Goal: Information Seeking & Learning: Learn about a topic

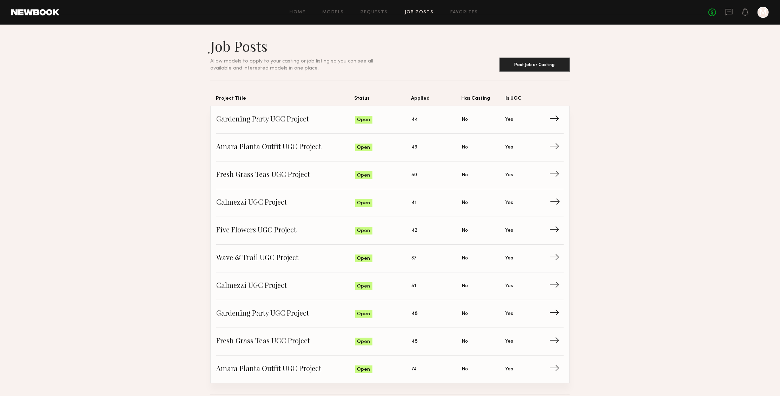
click at [546, 201] on span "Is UGC: Yes" at bounding box center [527, 203] width 44 height 11
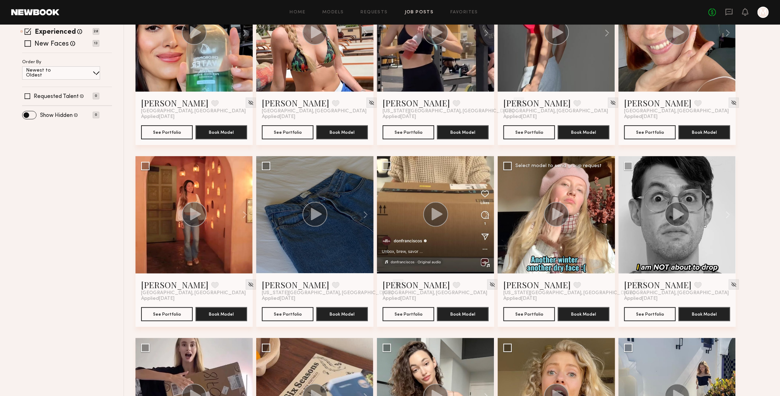
scroll to position [18, 0]
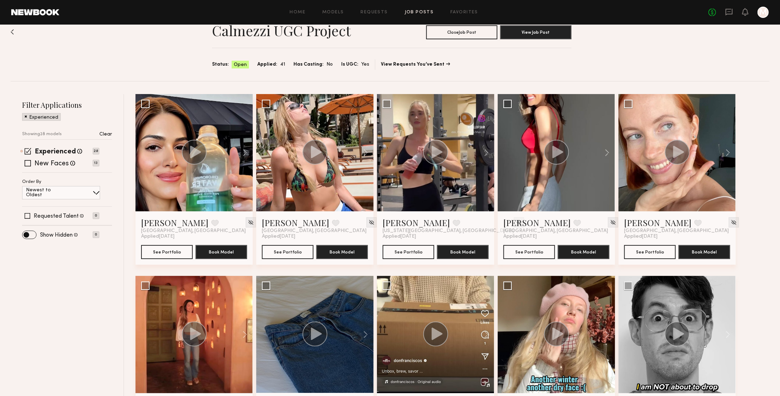
click at [107, 133] on p "Clear" at bounding box center [105, 134] width 13 height 5
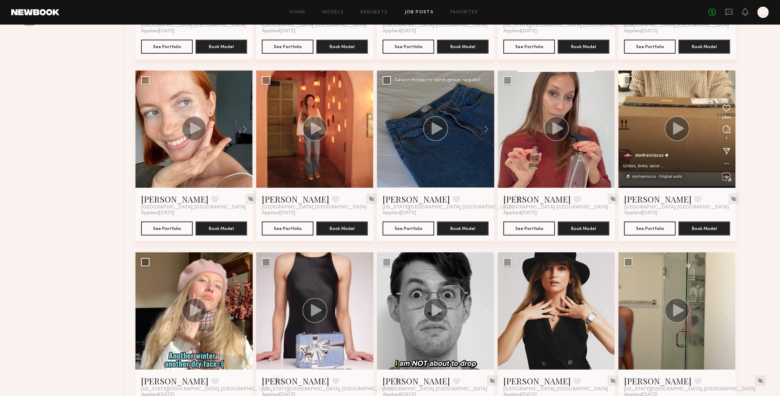
scroll to position [315, 0]
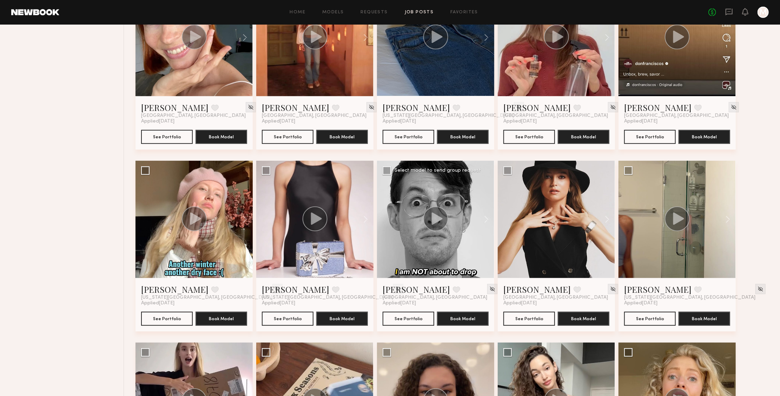
click at [464, 257] on div at bounding box center [435, 219] width 117 height 117
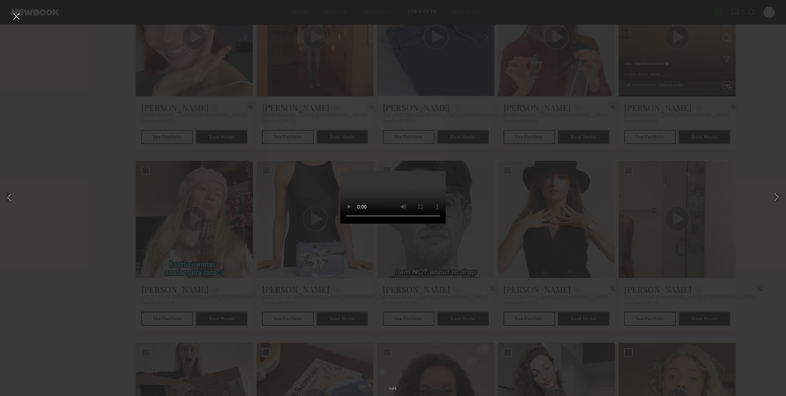
click at [279, 293] on div "1 of 5" at bounding box center [393, 198] width 786 height 396
click at [70, 142] on div "1 of 5" at bounding box center [393, 198] width 786 height 396
click at [18, 14] on button at bounding box center [16, 17] width 11 height 13
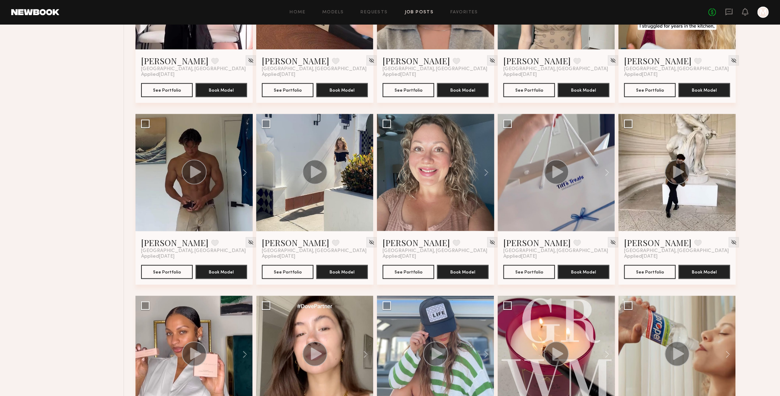
scroll to position [814, 0]
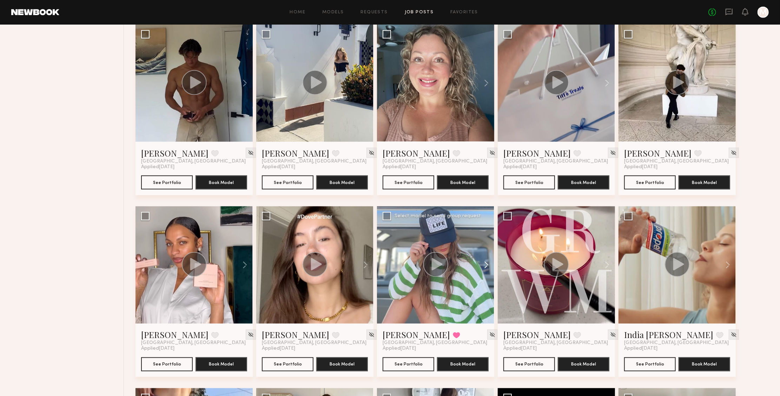
click at [474, 286] on button at bounding box center [483, 264] width 22 height 117
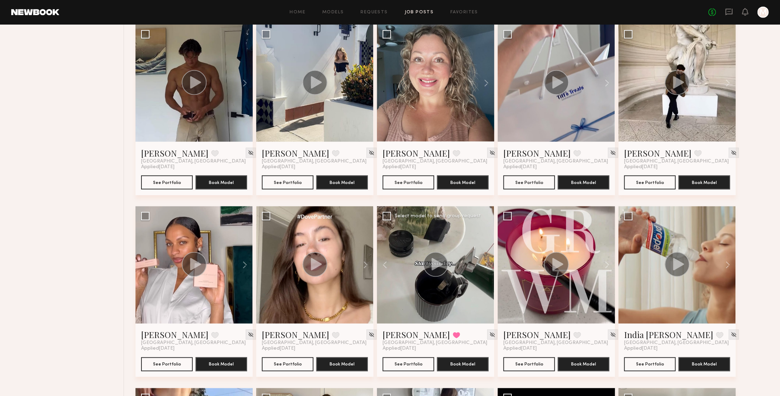
click at [445, 277] on div at bounding box center [435, 264] width 117 height 117
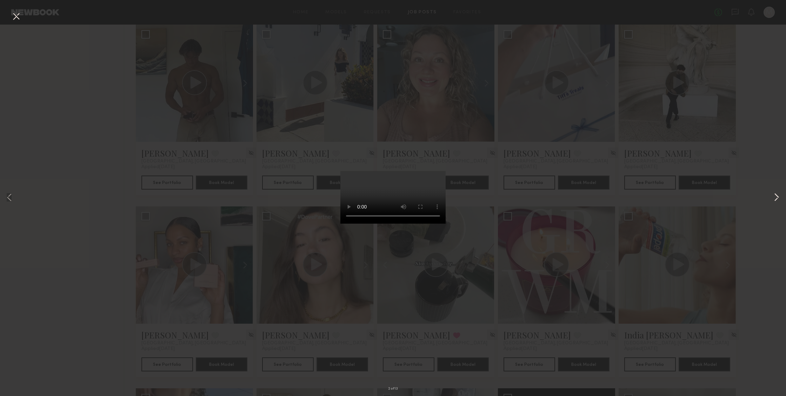
click at [774, 196] on button at bounding box center [777, 198] width 8 height 317
click at [771, 199] on div "3 of 13" at bounding box center [393, 198] width 786 height 396
click at [775, 198] on button at bounding box center [777, 198] width 8 height 317
click at [431, 224] on video at bounding box center [392, 197] width 105 height 53
click at [776, 198] on button at bounding box center [777, 198] width 8 height 317
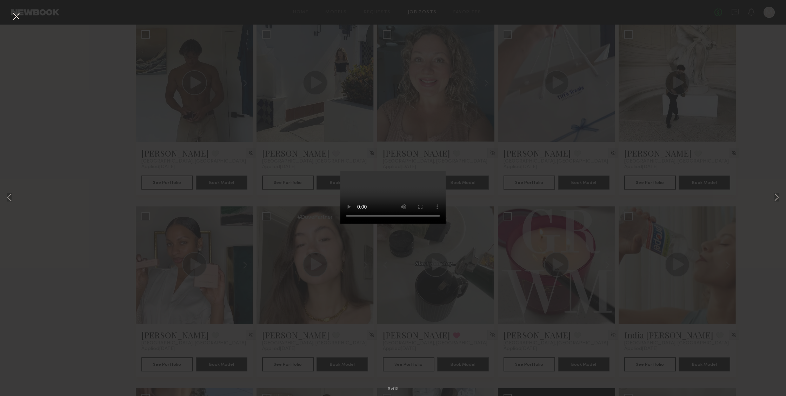
click at [429, 224] on video at bounding box center [392, 197] width 105 height 53
click at [780, 201] on button at bounding box center [777, 198] width 8 height 317
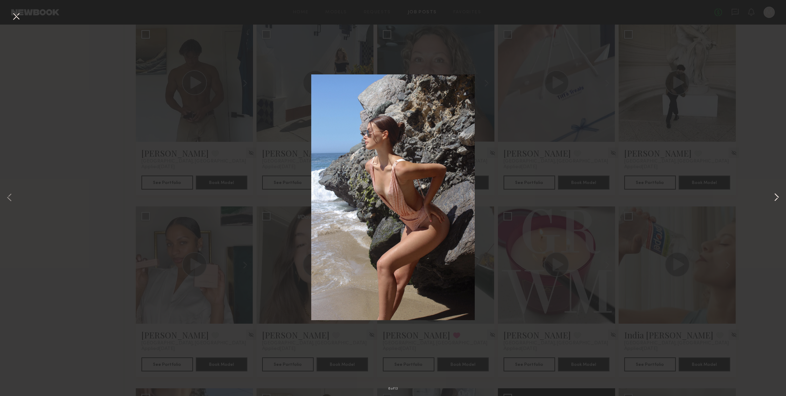
click at [776, 197] on button at bounding box center [777, 198] width 8 height 317
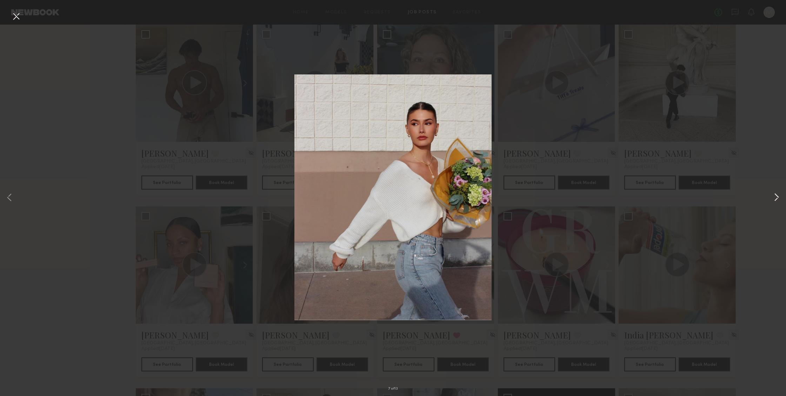
click at [776, 197] on button at bounding box center [777, 198] width 8 height 317
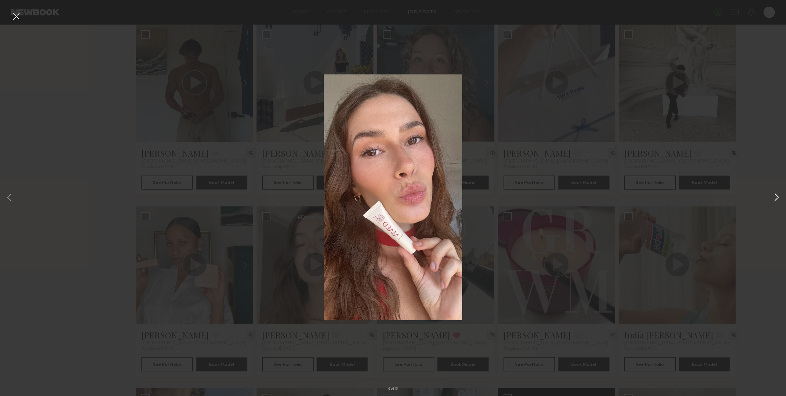
click at [776, 197] on button at bounding box center [777, 198] width 8 height 317
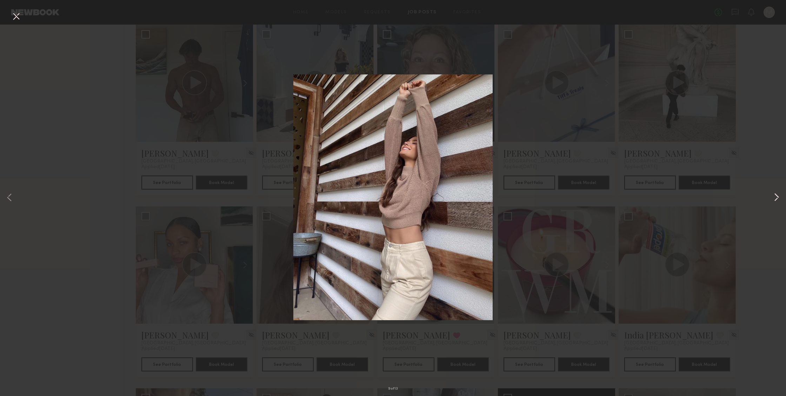
click at [776, 197] on button at bounding box center [777, 198] width 8 height 317
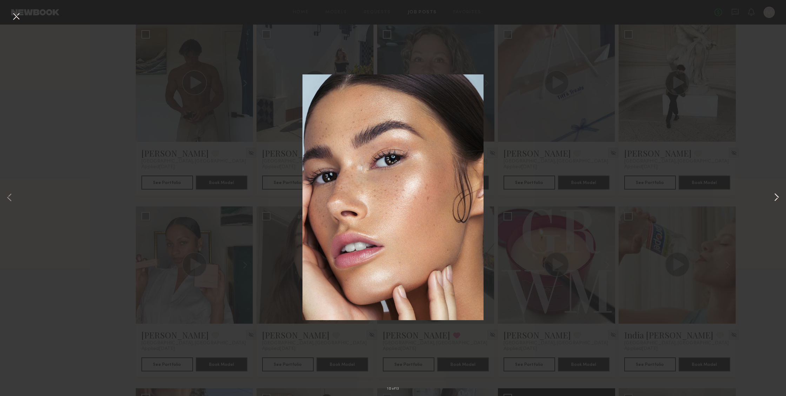
click at [776, 197] on button at bounding box center [777, 198] width 8 height 317
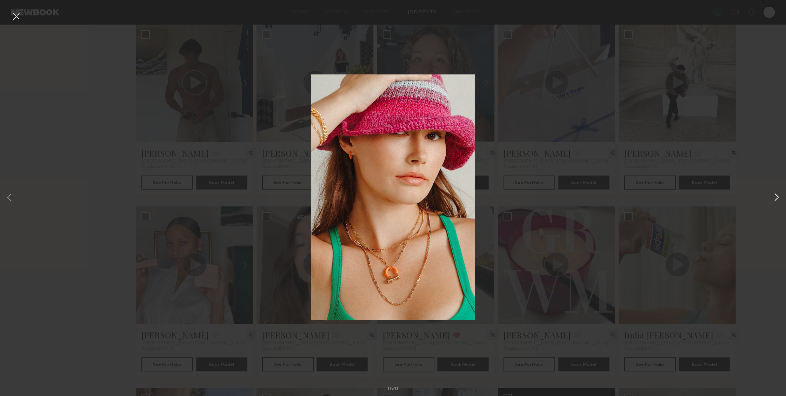
click at [776, 197] on button at bounding box center [777, 198] width 8 height 317
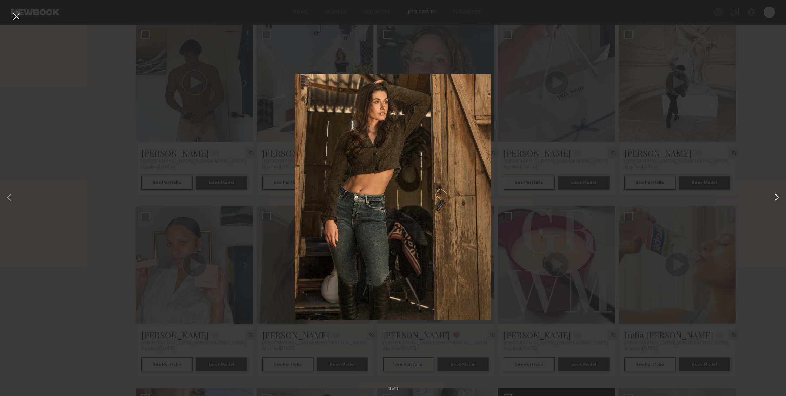
click at [776, 197] on button at bounding box center [777, 198] width 8 height 317
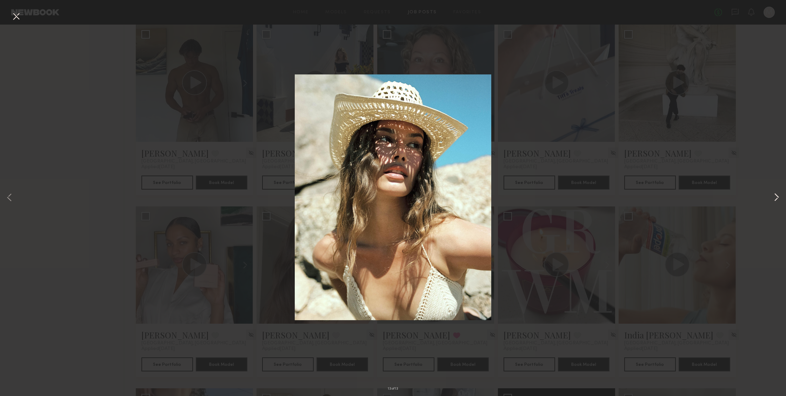
click at [776, 197] on button at bounding box center [777, 198] width 8 height 317
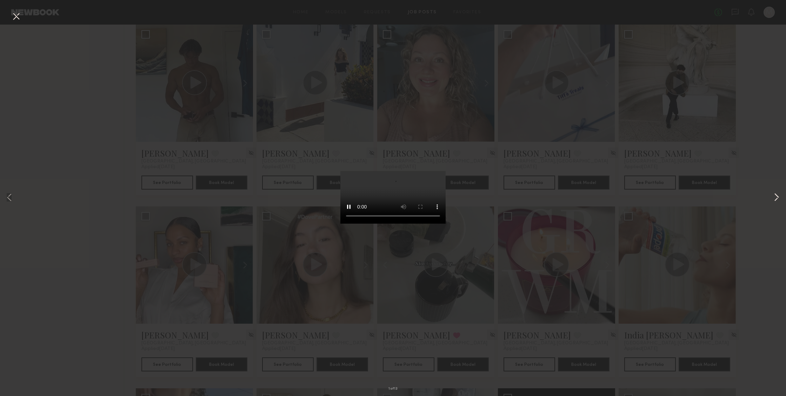
click at [776, 197] on button at bounding box center [777, 198] width 8 height 317
click at [92, 134] on div "2 of 13" at bounding box center [393, 198] width 786 height 396
click at [18, 20] on button at bounding box center [16, 17] width 11 height 13
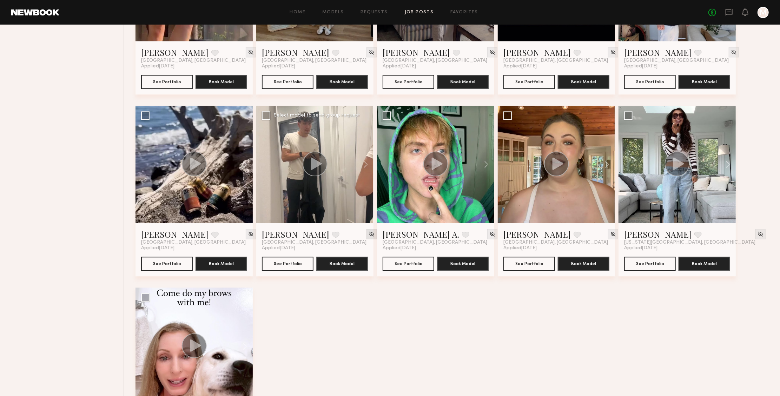
scroll to position [1346, 0]
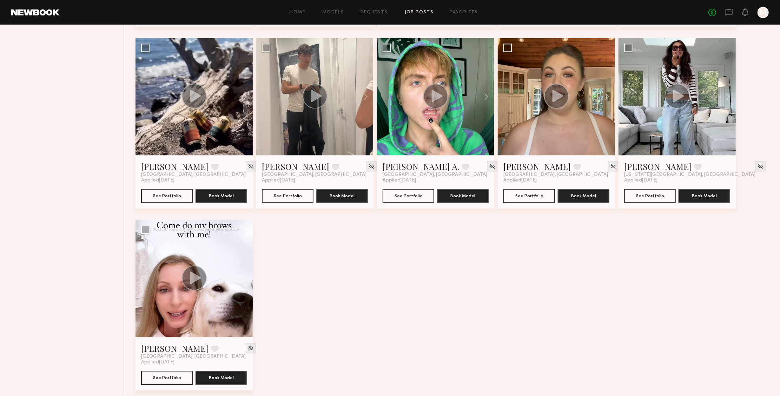
click at [230, 308] on div at bounding box center [193, 278] width 117 height 117
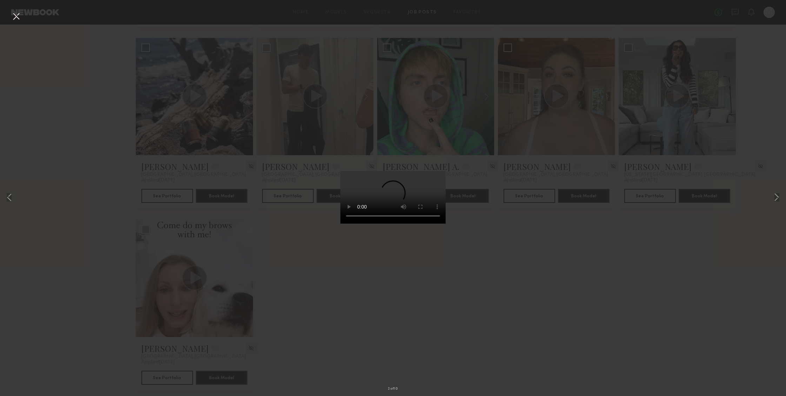
click at [431, 224] on video at bounding box center [392, 197] width 105 height 53
click at [779, 198] on button at bounding box center [777, 198] width 8 height 317
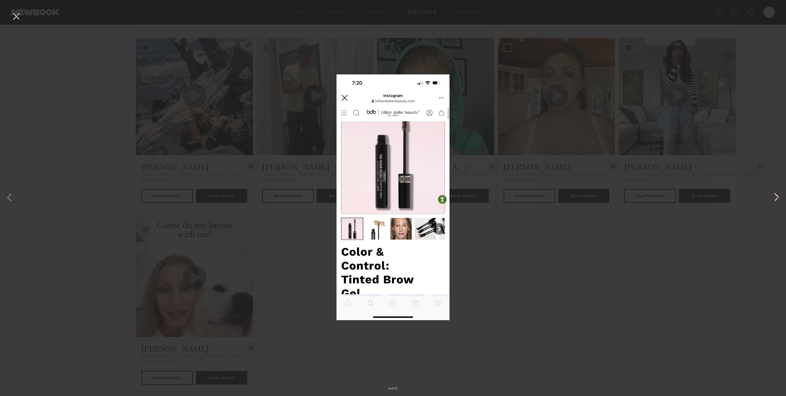
click at [776, 198] on button at bounding box center [777, 198] width 8 height 317
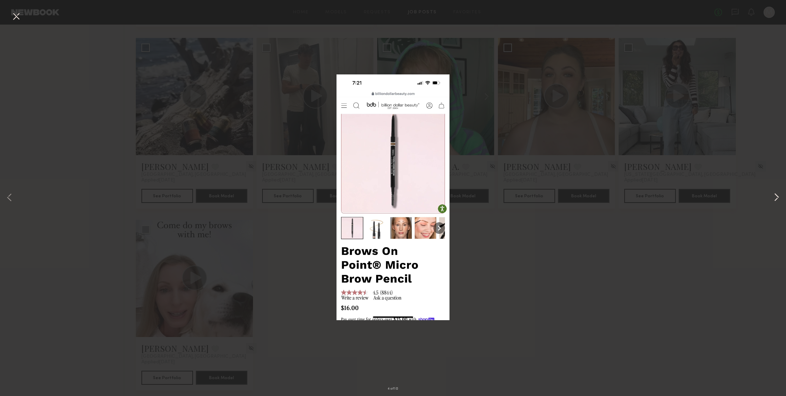
click at [776, 198] on button at bounding box center [777, 198] width 8 height 317
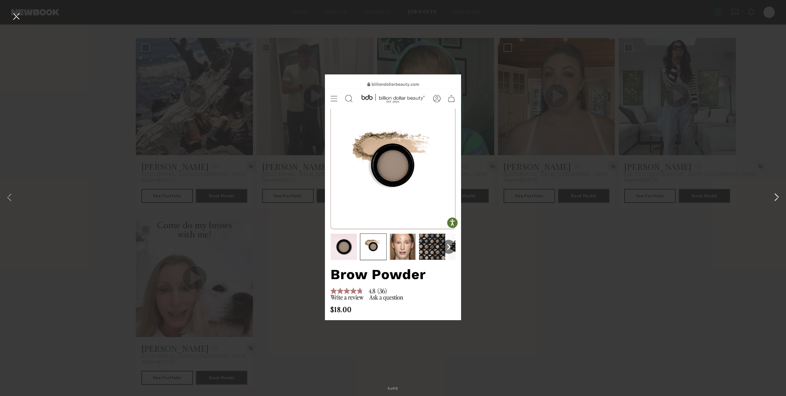
click at [776, 198] on button at bounding box center [777, 198] width 8 height 317
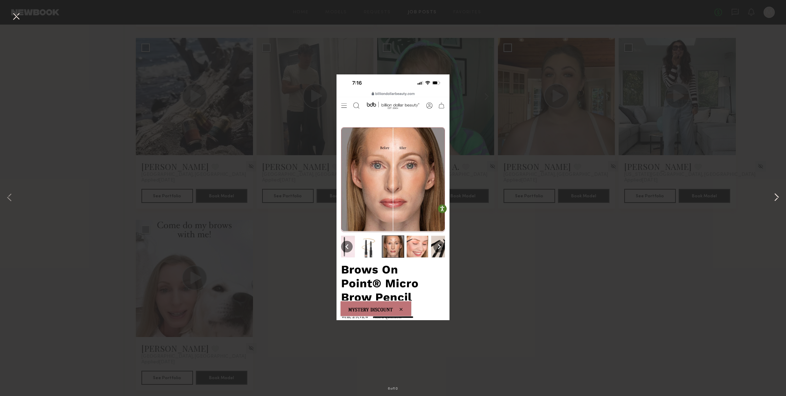
click at [776, 198] on button at bounding box center [777, 198] width 8 height 317
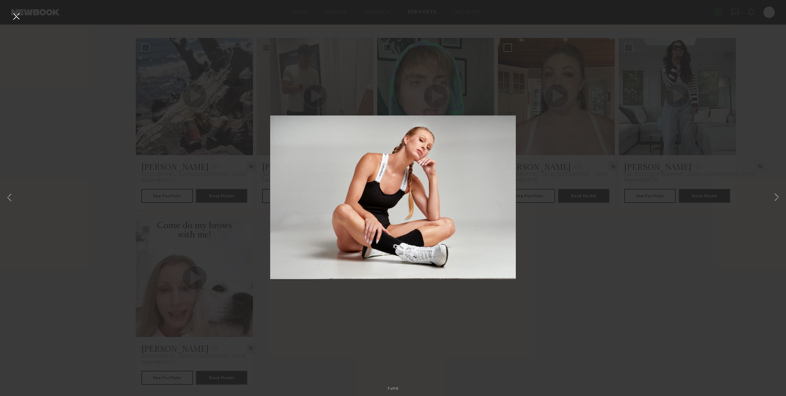
click at [106, 247] on div "7 of 10" at bounding box center [393, 198] width 786 height 396
click at [14, 20] on button at bounding box center [16, 17] width 11 height 13
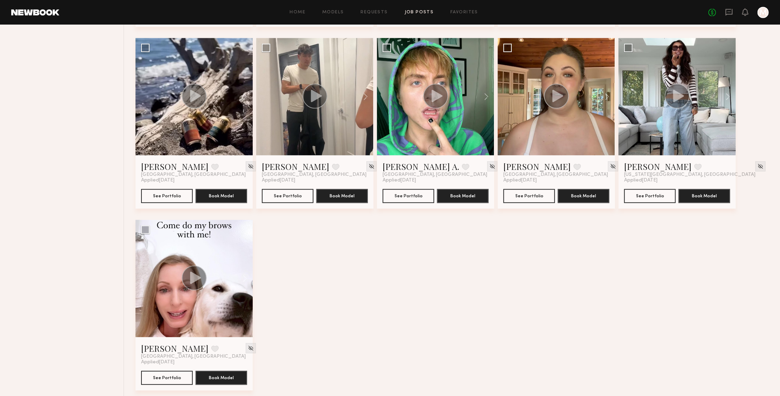
scroll to position [1194, 0]
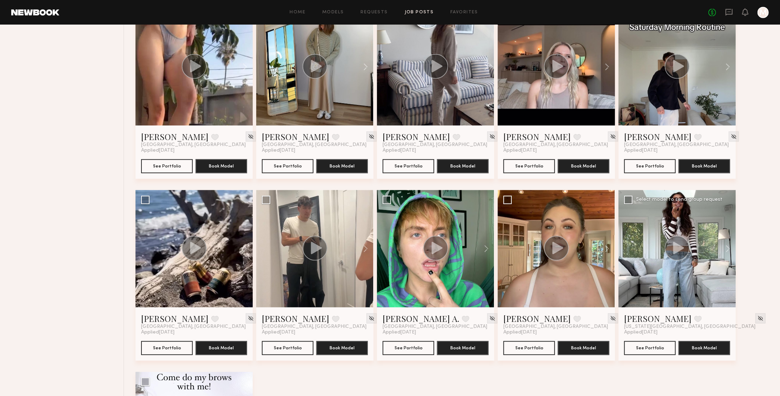
click at [689, 289] on div at bounding box center [676, 248] width 117 height 117
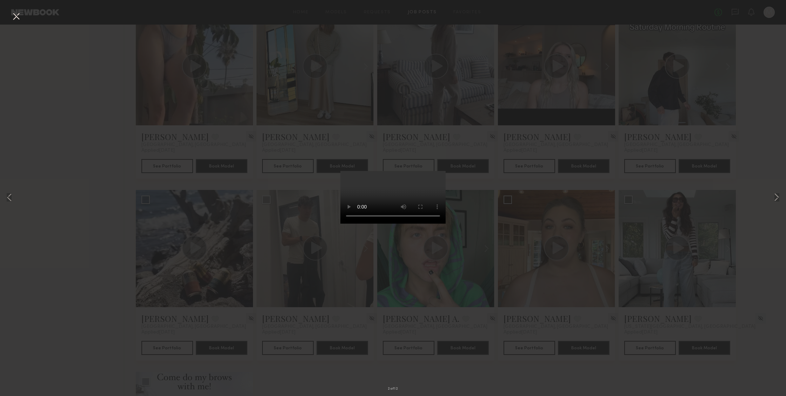
click at [554, 193] on div "2 of 12" at bounding box center [393, 198] width 786 height 396
click at [15, 16] on button at bounding box center [16, 17] width 11 height 13
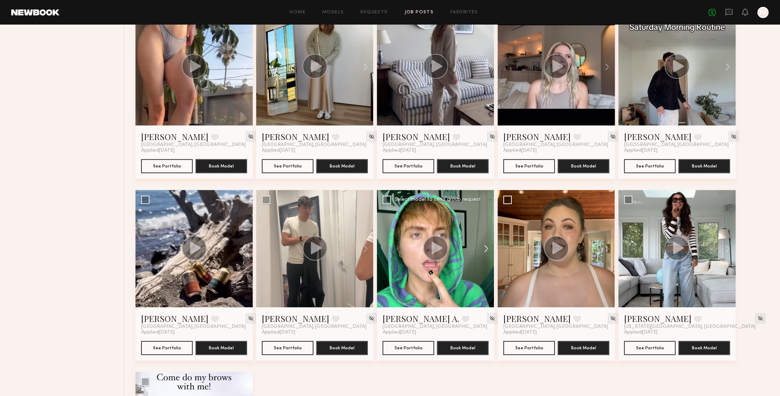
scroll to position [1161, 0]
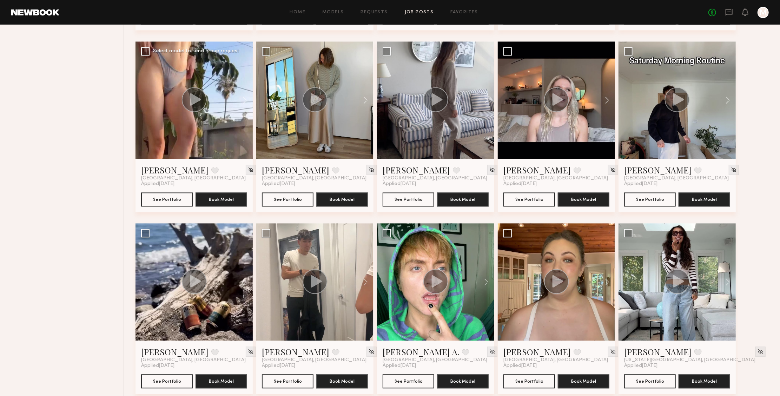
click at [212, 115] on div at bounding box center [193, 99] width 117 height 117
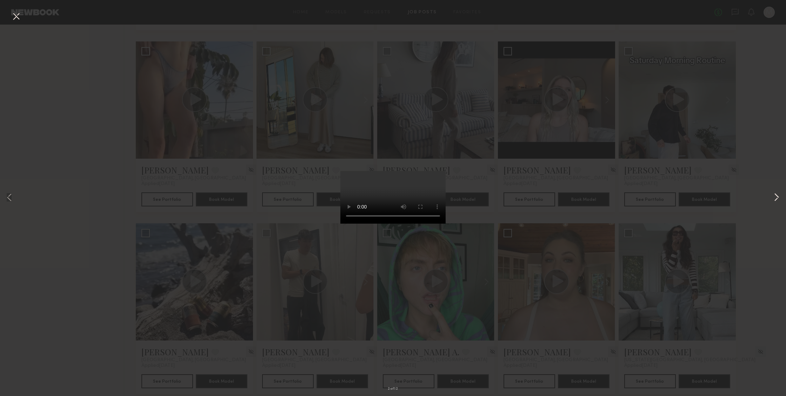
click at [777, 200] on button at bounding box center [777, 198] width 8 height 317
click at [774, 196] on button at bounding box center [777, 198] width 8 height 317
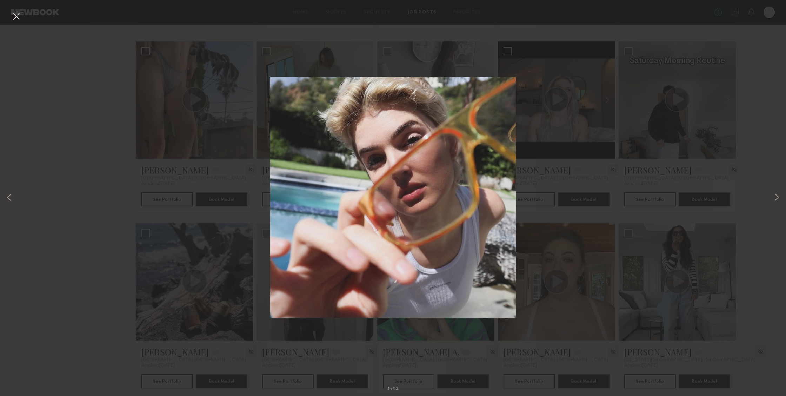
click at [659, 209] on div "5 of 12" at bounding box center [393, 198] width 786 height 396
click at [20, 18] on button at bounding box center [16, 17] width 11 height 13
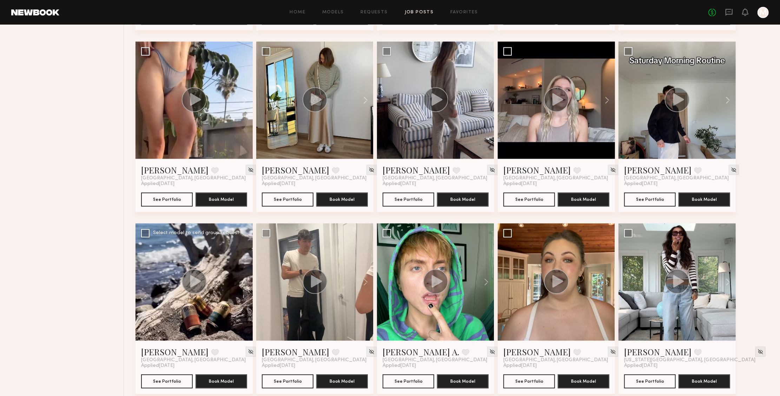
click at [209, 303] on div at bounding box center [193, 281] width 117 height 117
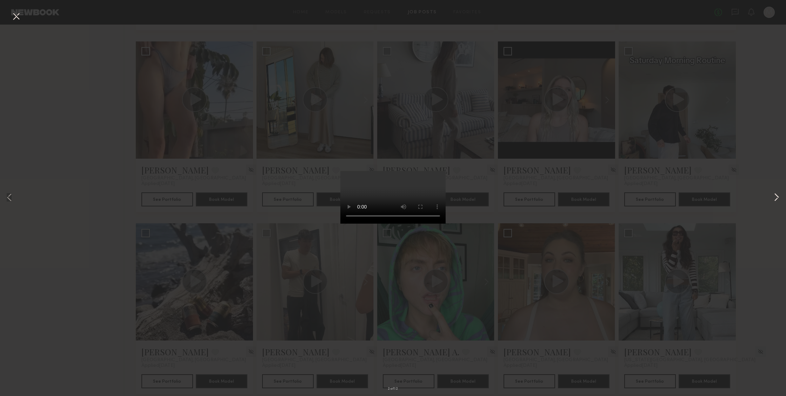
click at [778, 200] on button at bounding box center [777, 198] width 8 height 317
click at [640, 210] on div "4 of 12" at bounding box center [393, 198] width 786 height 396
click at [20, 18] on button at bounding box center [16, 17] width 11 height 13
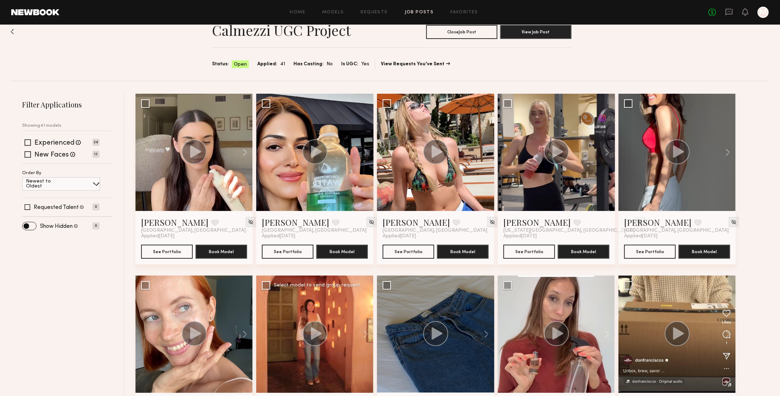
scroll to position [0, 0]
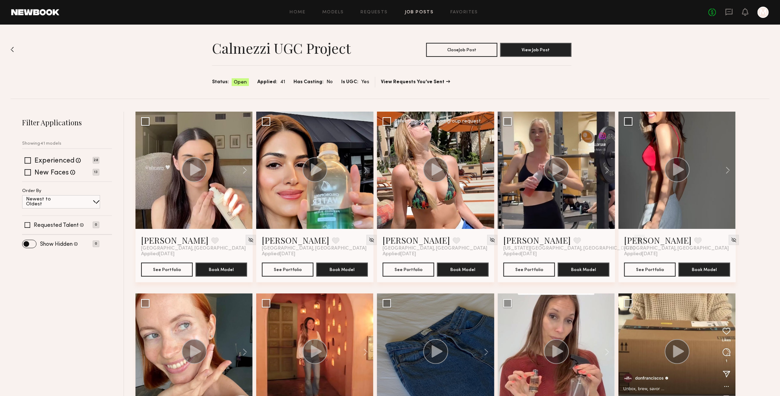
click at [471, 205] on div at bounding box center [435, 170] width 117 height 117
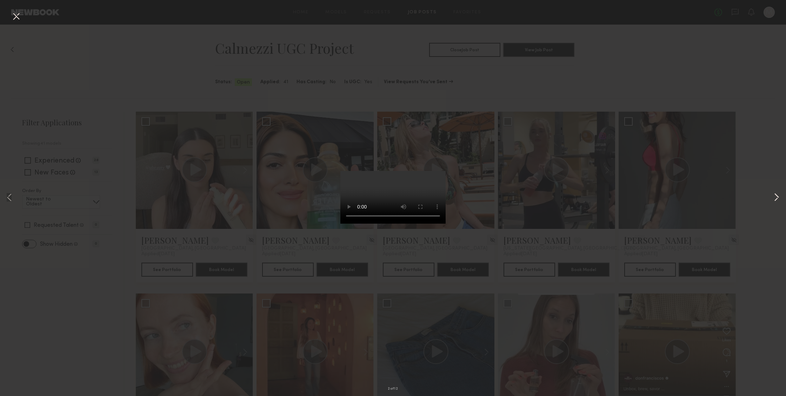
click at [773, 194] on button at bounding box center [777, 198] width 8 height 317
click at [775, 198] on button at bounding box center [777, 198] width 8 height 317
click at [774, 198] on button at bounding box center [777, 198] width 8 height 317
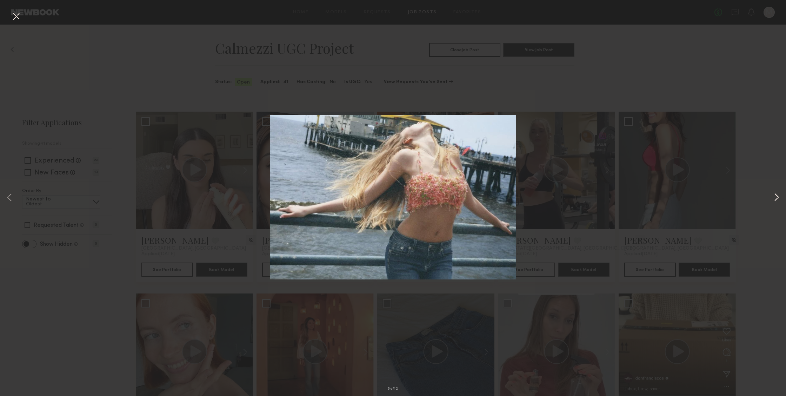
click at [774, 198] on button at bounding box center [777, 198] width 8 height 317
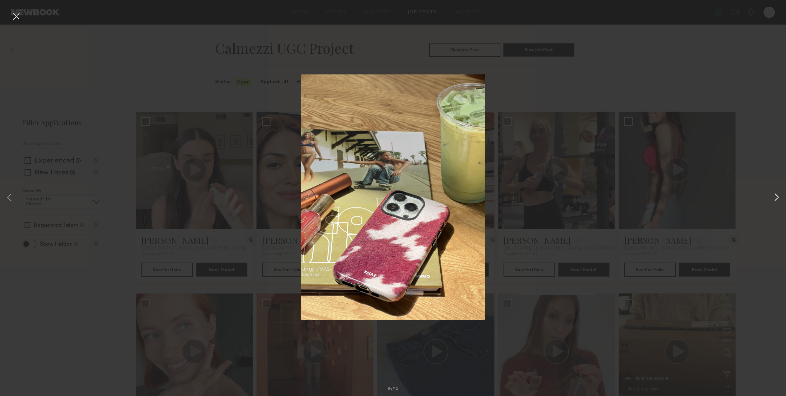
click at [774, 198] on button at bounding box center [777, 198] width 8 height 317
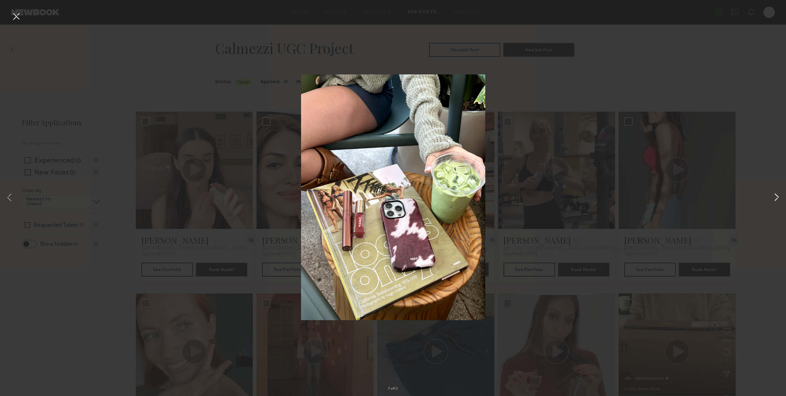
click at [774, 198] on button at bounding box center [777, 198] width 8 height 317
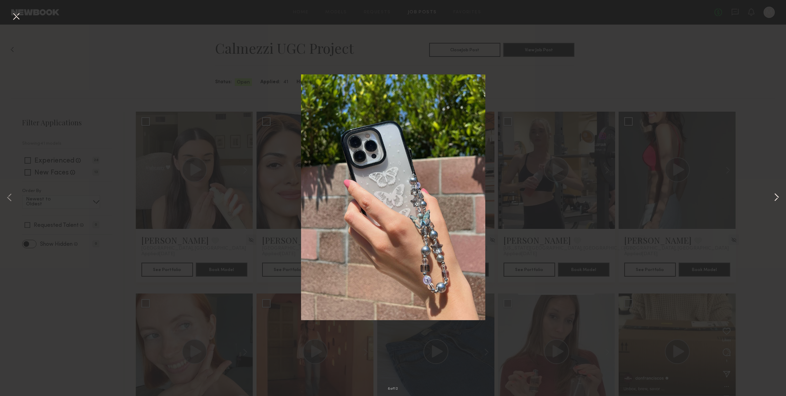
click at [774, 198] on button at bounding box center [777, 198] width 8 height 317
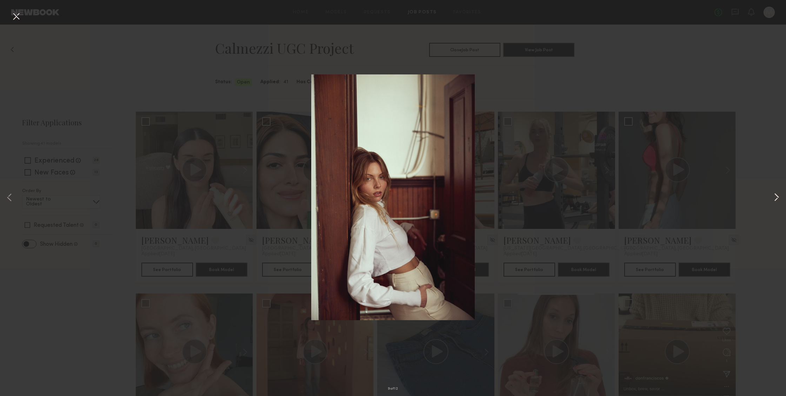
click at [774, 198] on button at bounding box center [777, 198] width 8 height 317
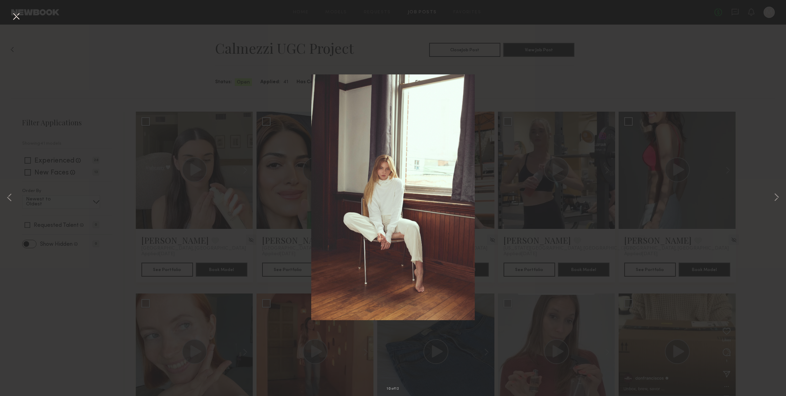
click at [682, 206] on div "10 of 12" at bounding box center [393, 198] width 786 height 396
click at [14, 17] on button at bounding box center [16, 17] width 11 height 13
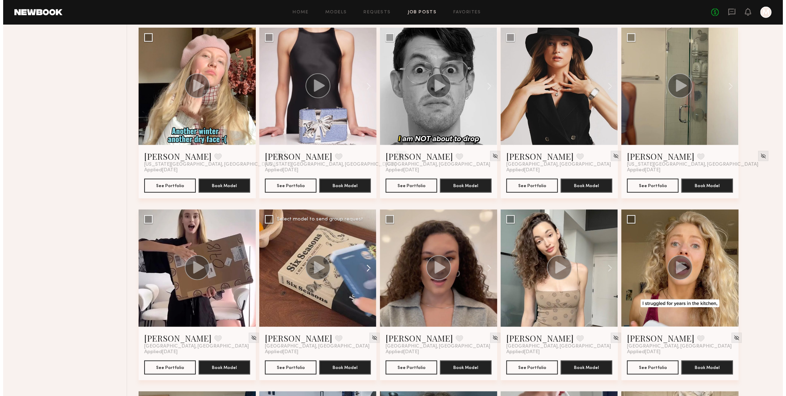
scroll to position [273, 0]
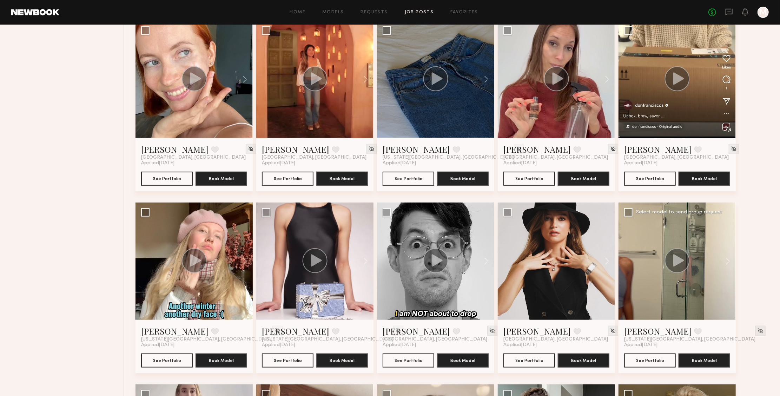
click at [675, 282] on div at bounding box center [676, 261] width 117 height 117
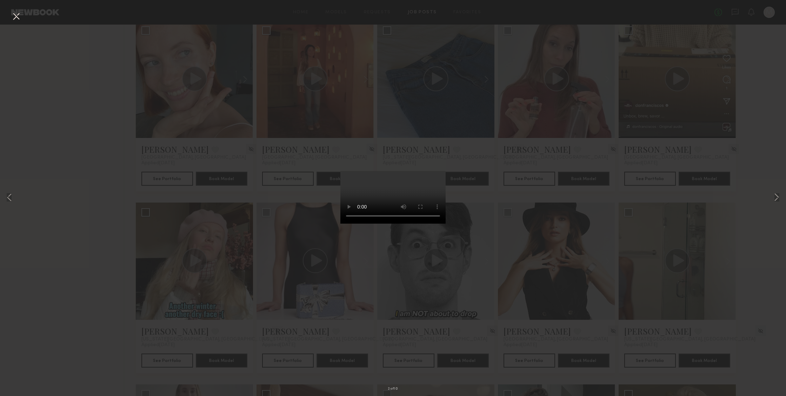
click at [345, 224] on video at bounding box center [392, 197] width 105 height 53
click at [772, 198] on div "2 of 10" at bounding box center [393, 198] width 786 height 396
click at [773, 198] on button at bounding box center [777, 198] width 8 height 317
